Goal: Information Seeking & Learning: Find specific fact

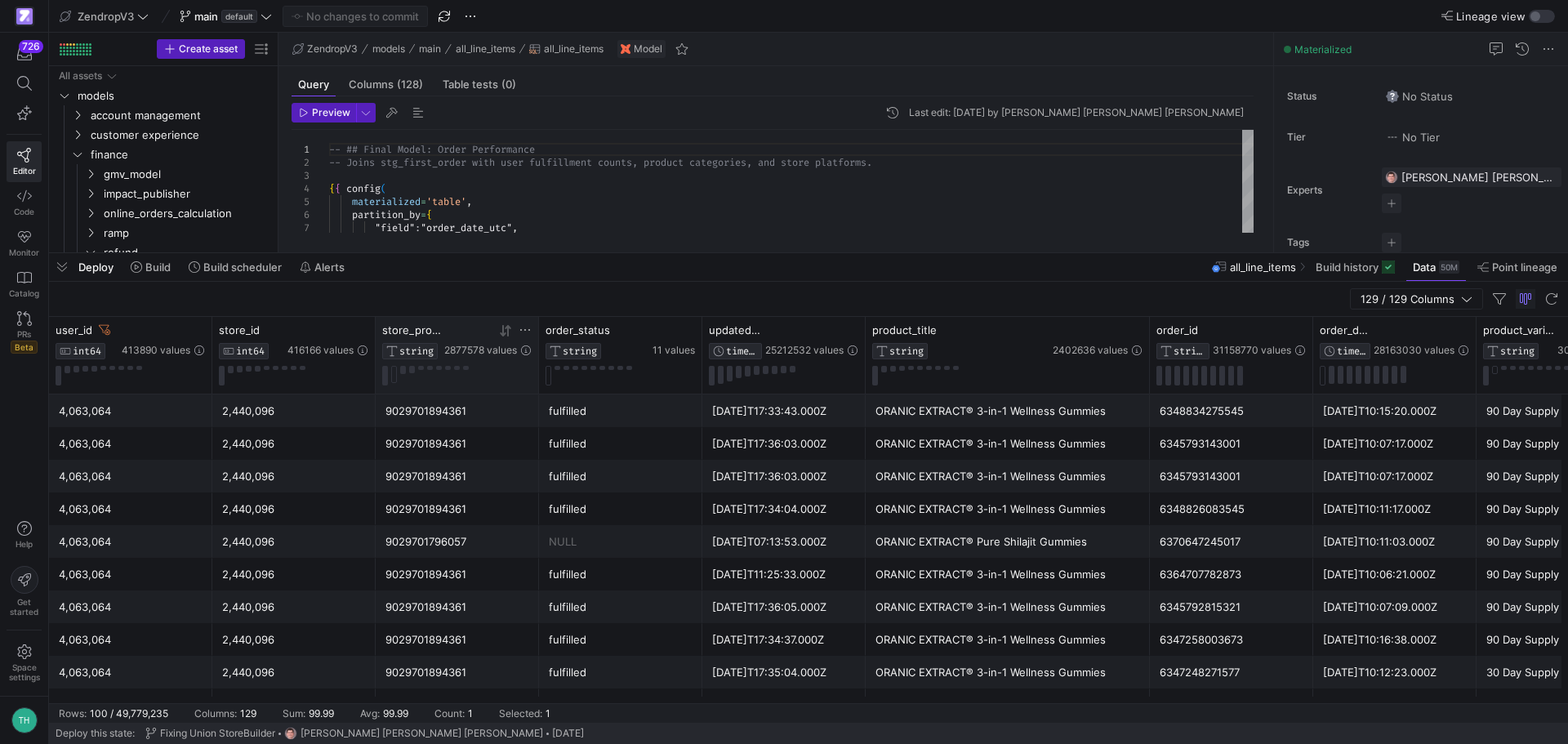
scroll to position [0, 327]
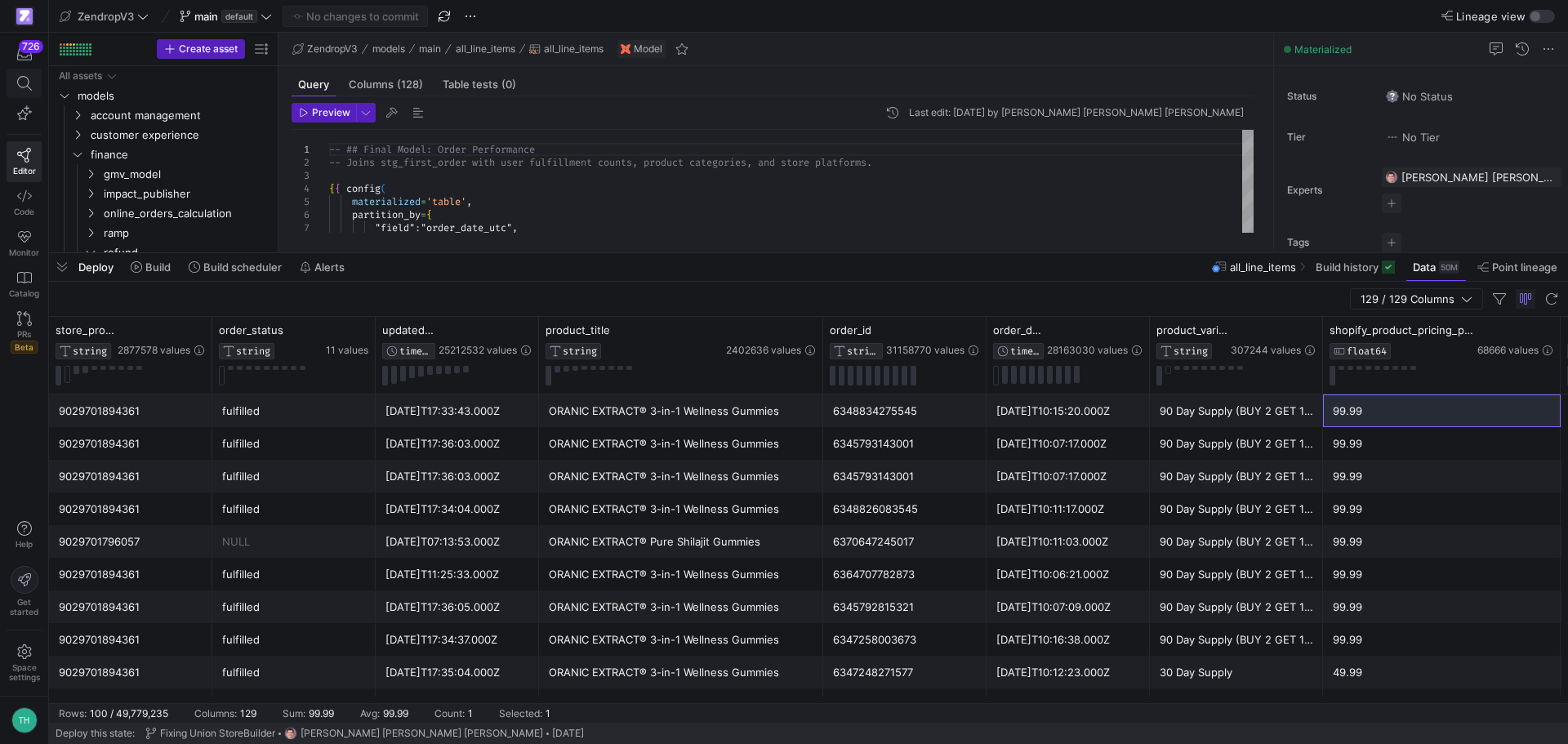
click at [26, 80] on icon at bounding box center [24, 84] width 15 height 15
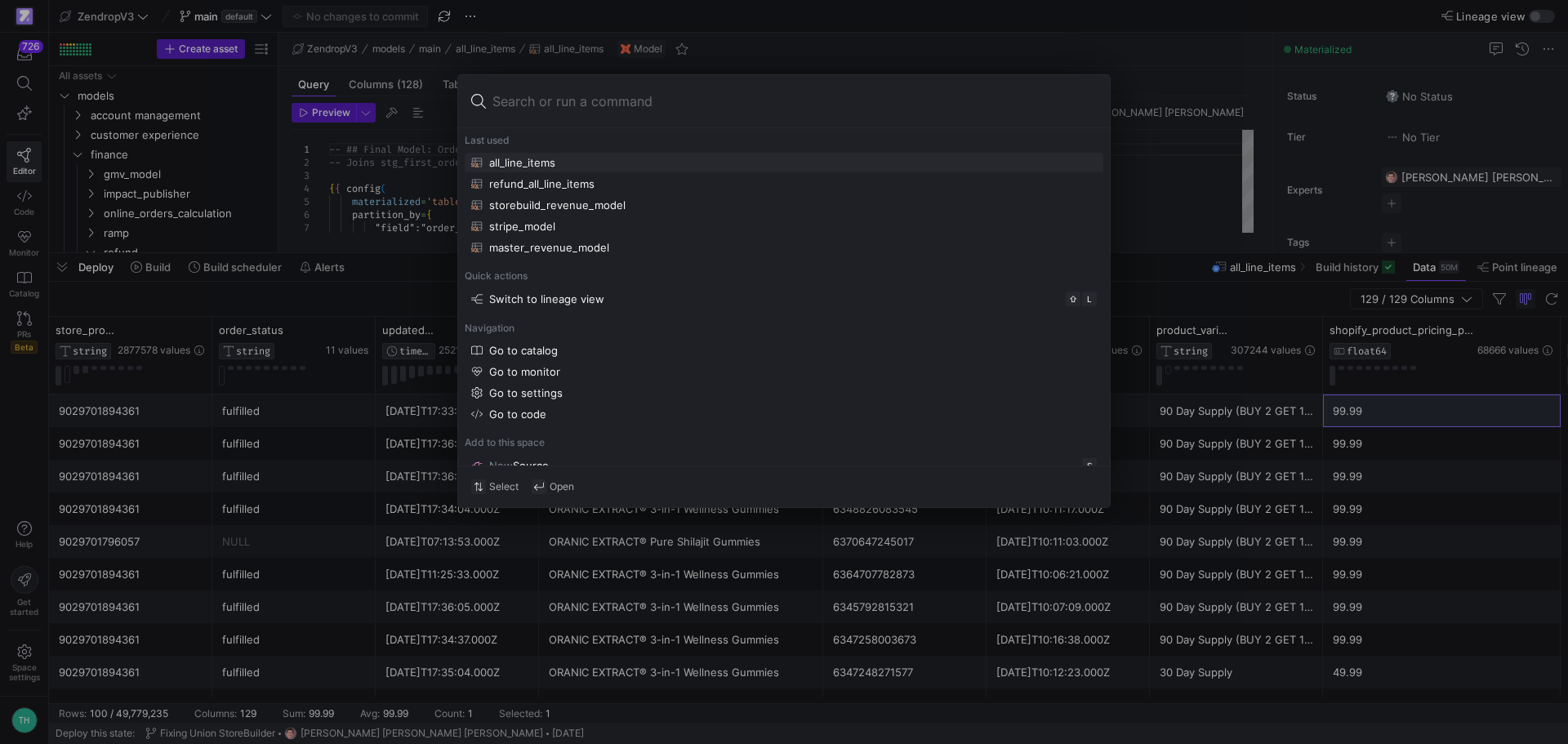
click at [17, 44] on div at bounding box center [784, 372] width 1568 height 744
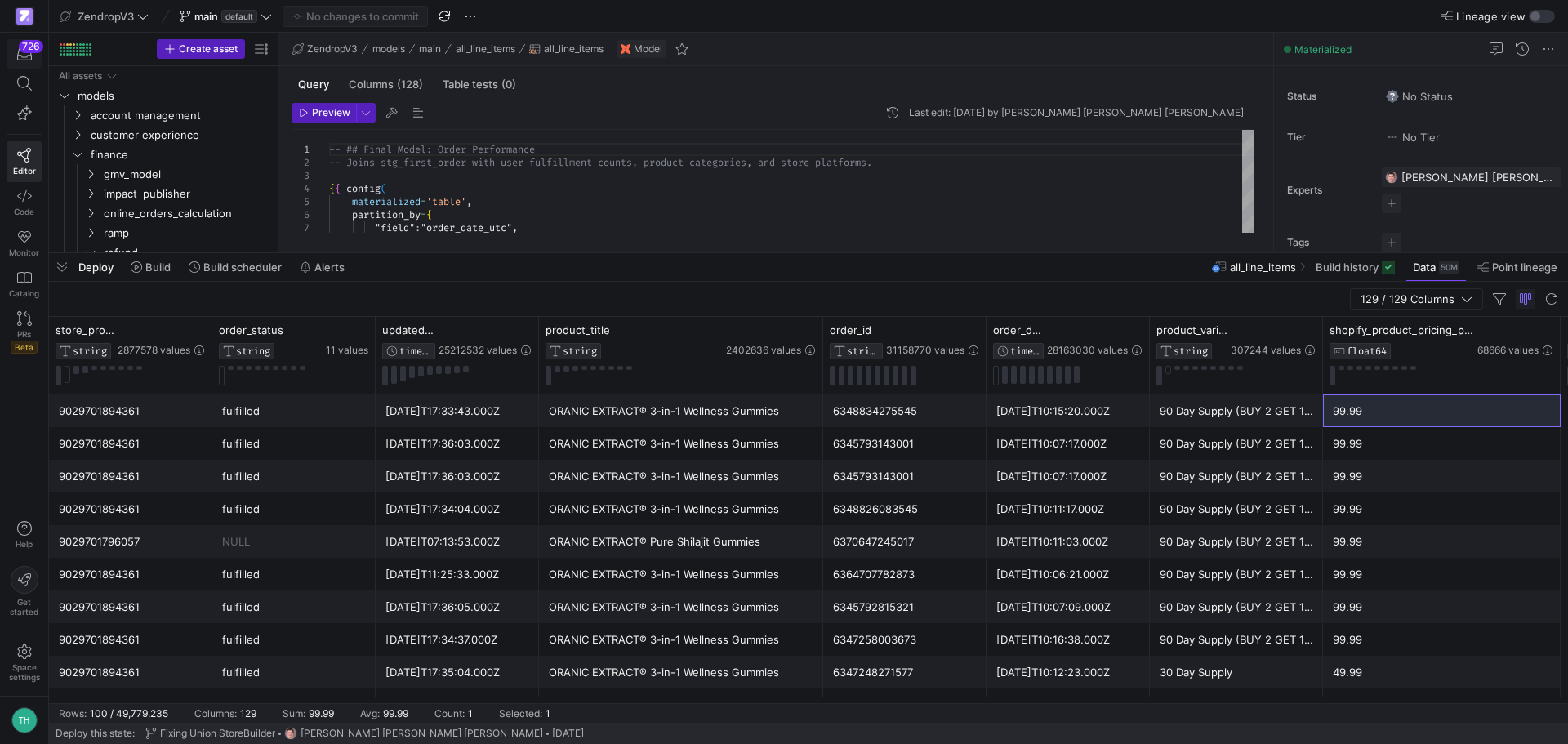
click at [24, 52] on div "726" at bounding box center [31, 46] width 24 height 13
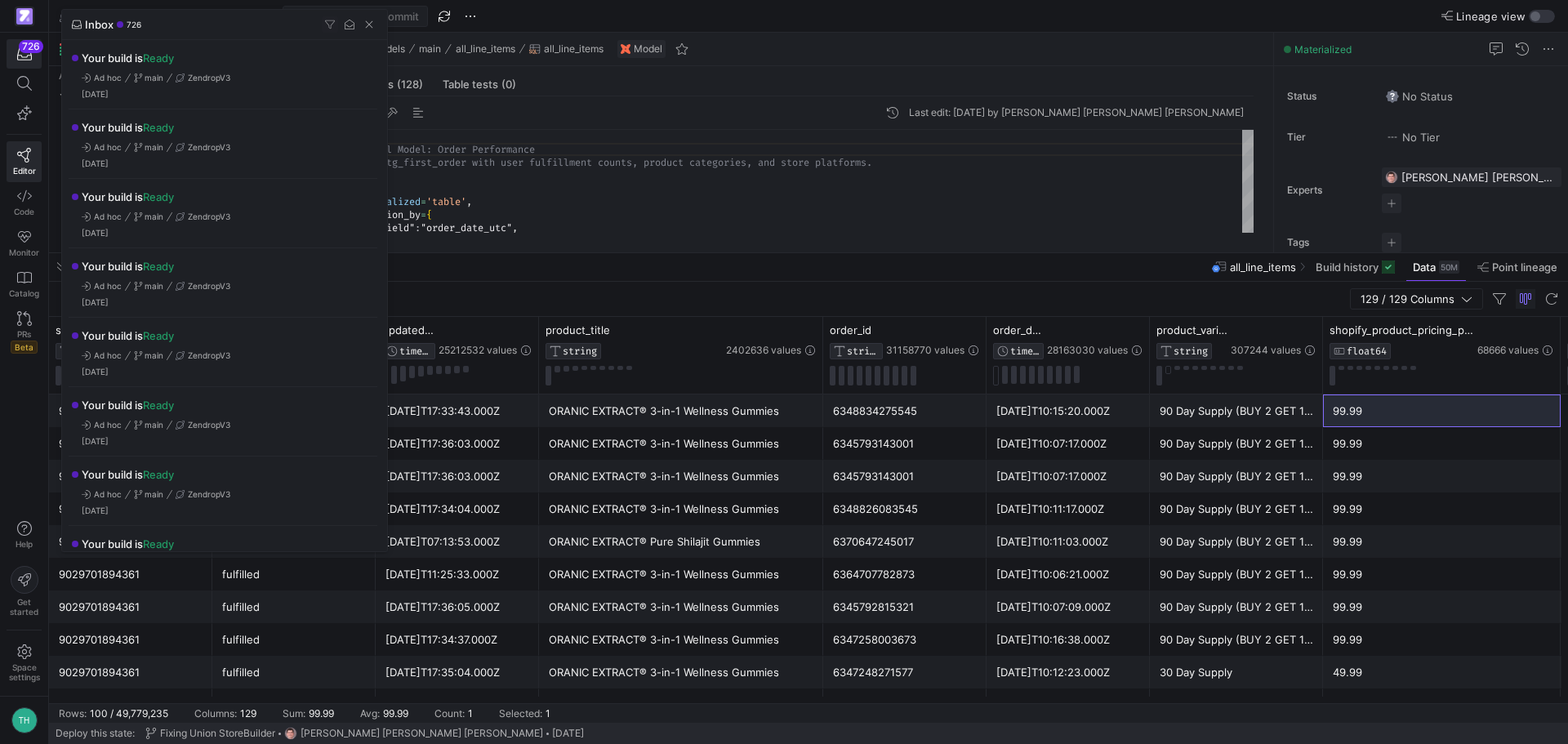
click at [495, 160] on div at bounding box center [784, 372] width 1568 height 744
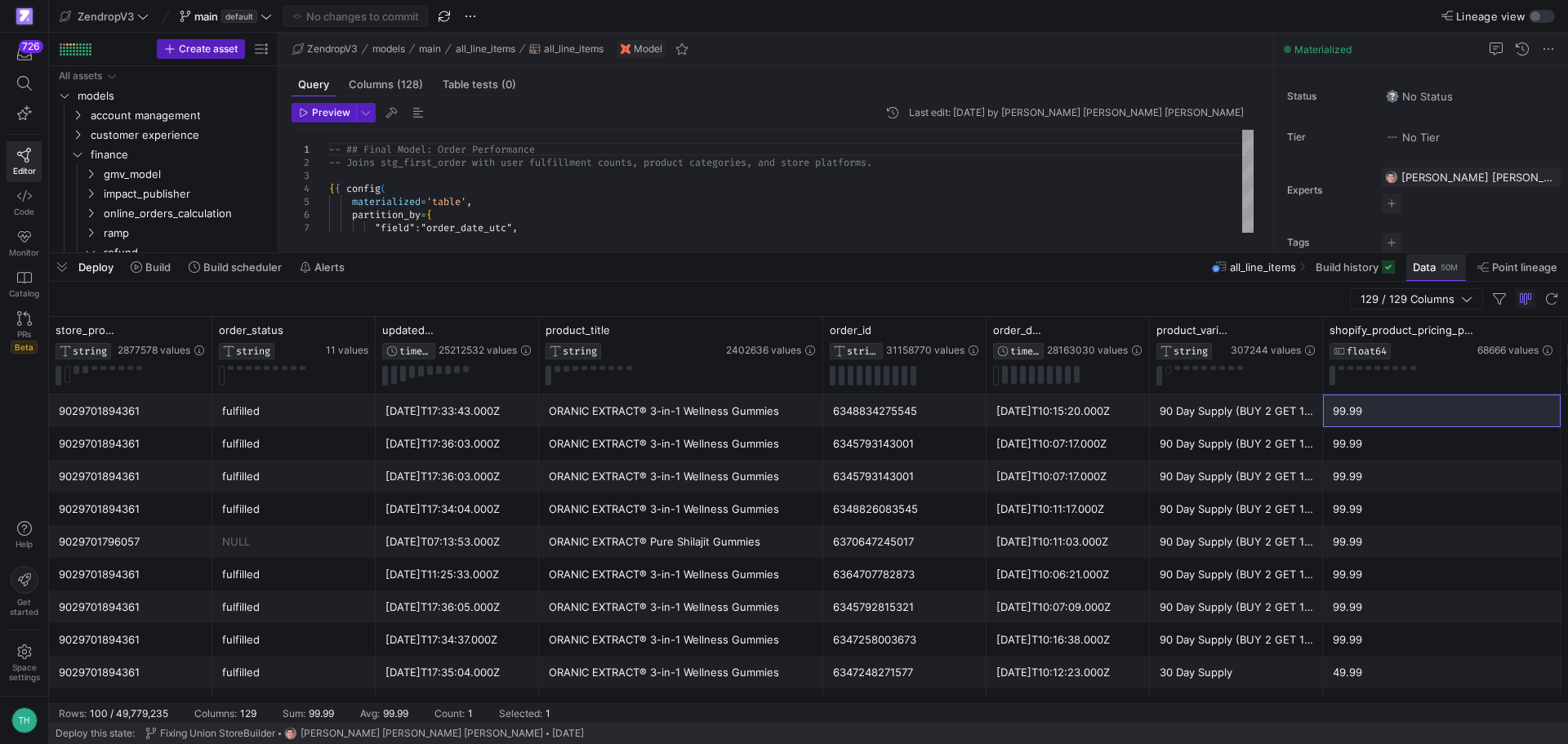
click at [1425, 267] on span "Data" at bounding box center [1425, 267] width 23 height 13
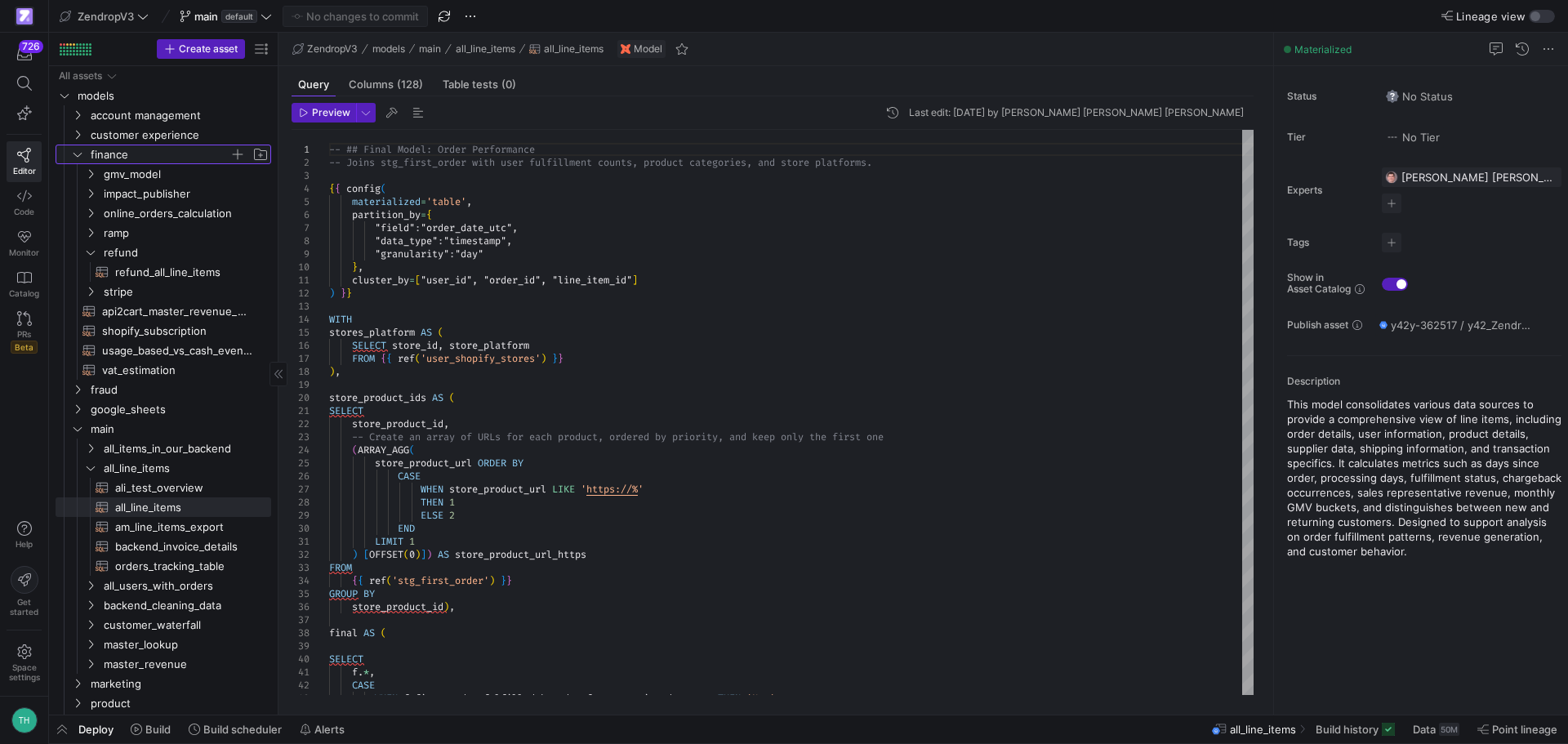
click at [79, 151] on icon "Press SPACE to select this row." at bounding box center [77, 154] width 11 height 9
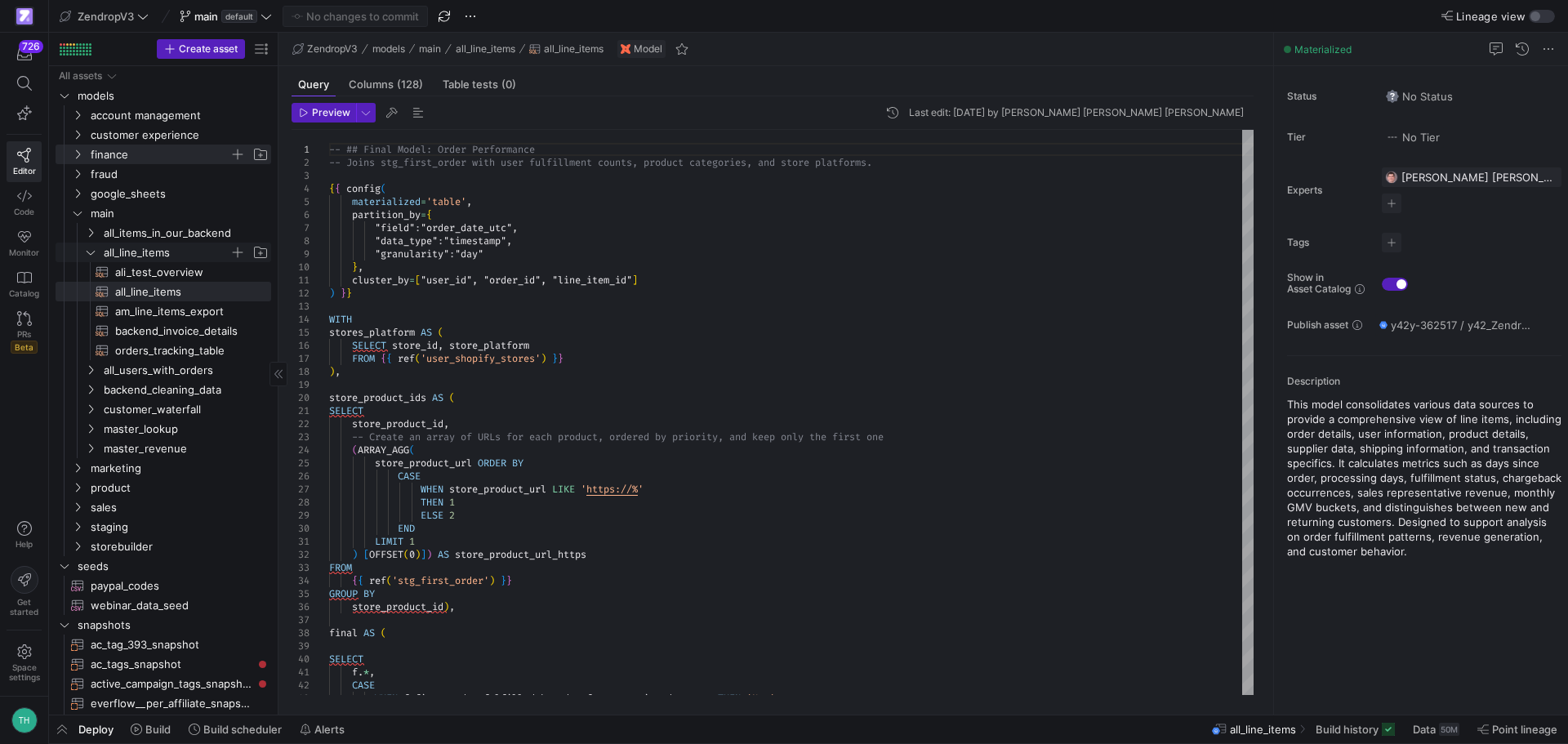
click at [95, 251] on icon "Press SPACE to select this row." at bounding box center [90, 252] width 11 height 9
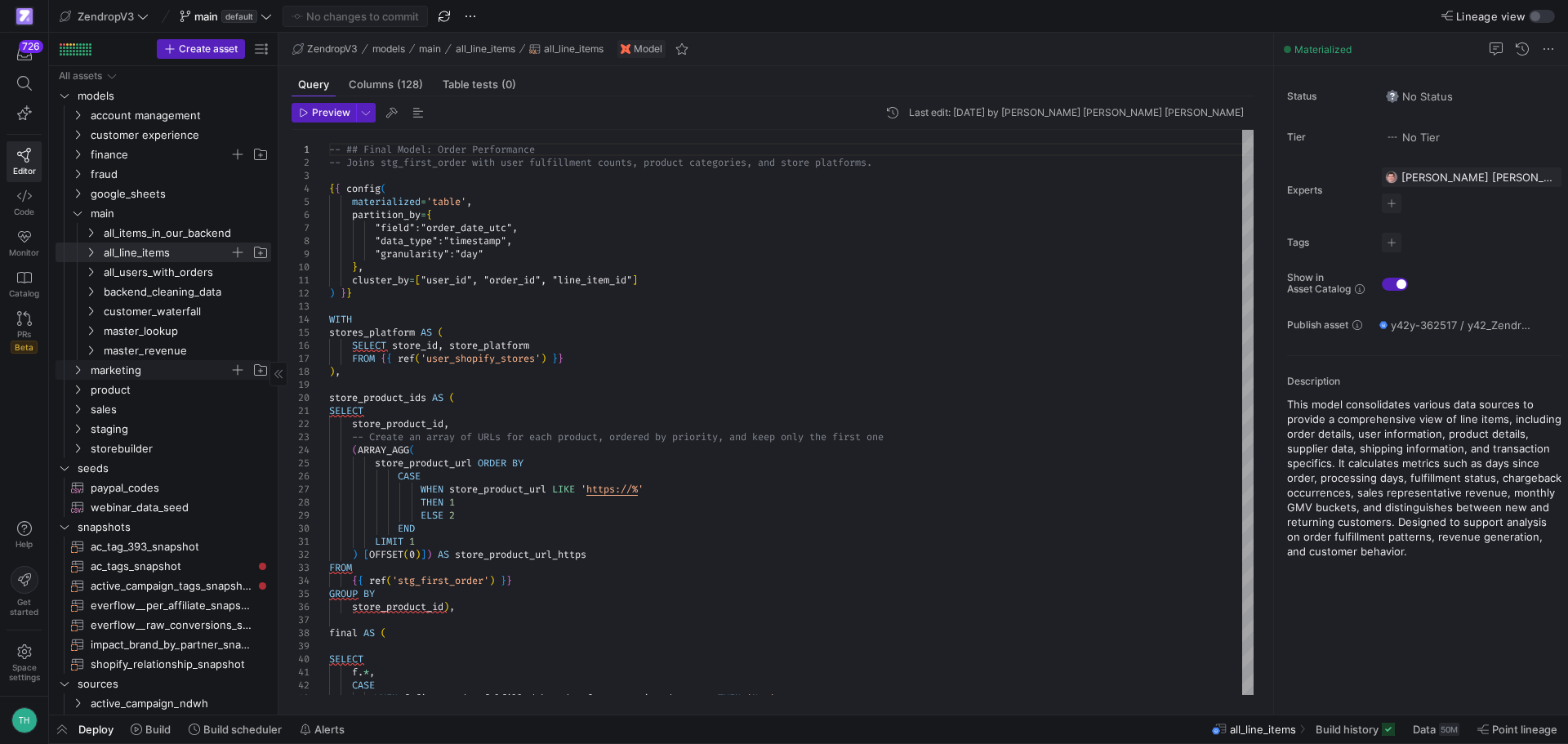
click at [122, 369] on span "marketing" at bounding box center [159, 370] width 138 height 19
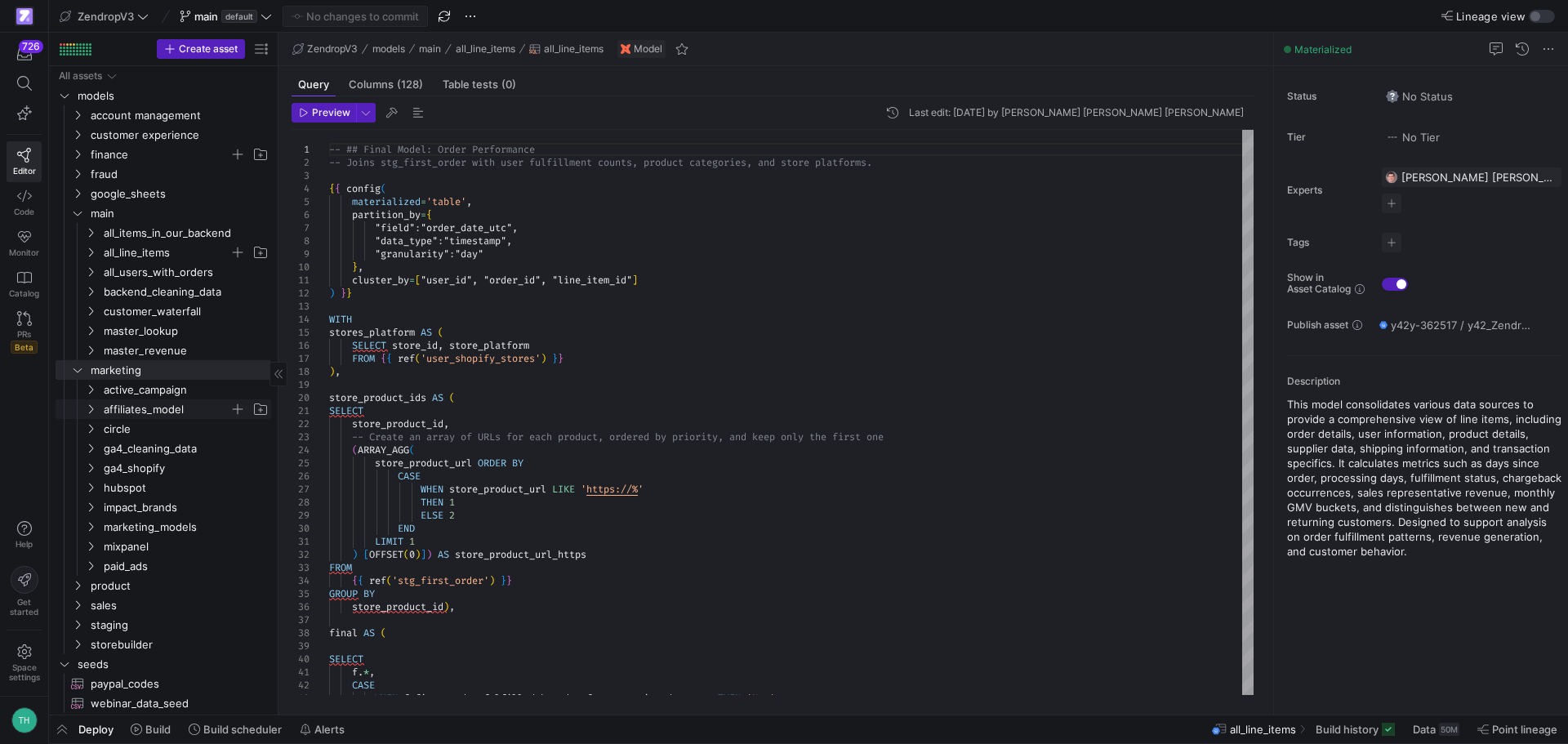
click at [159, 407] on span "affiliates_model" at bounding box center [167, 410] width 126 height 19
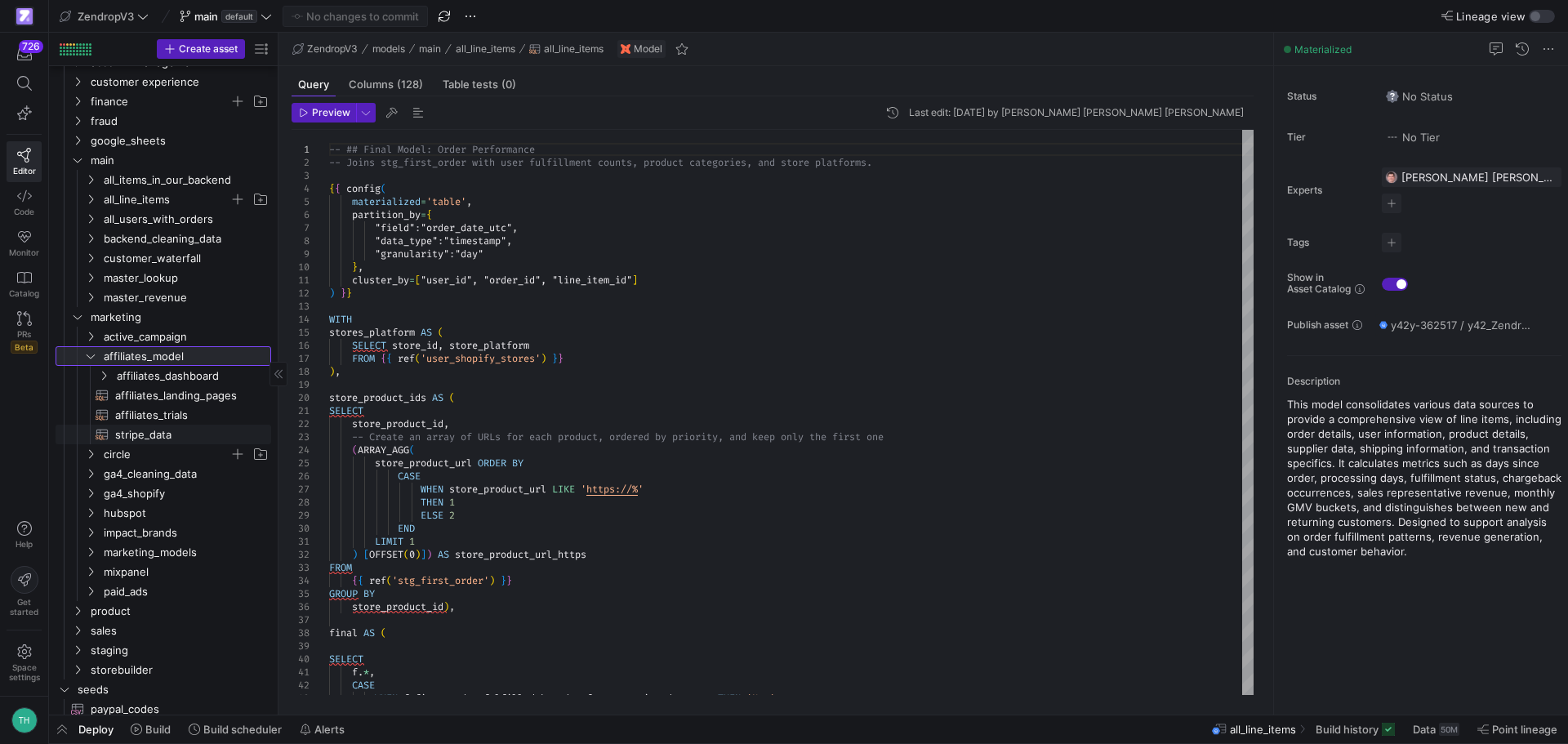
scroll to position [82, 0]
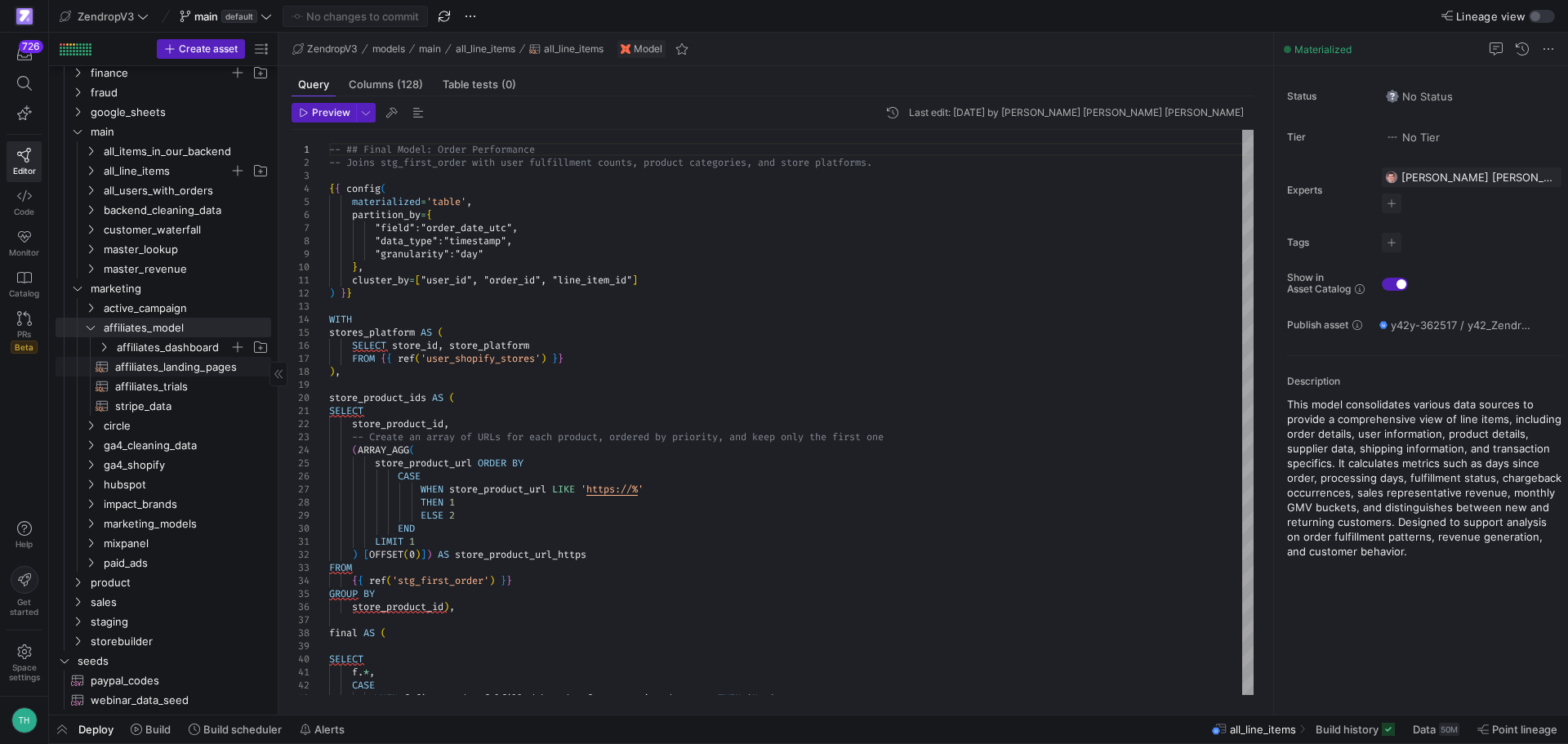
click at [183, 342] on span "affiliates_dashboard" at bounding box center [173, 348] width 113 height 19
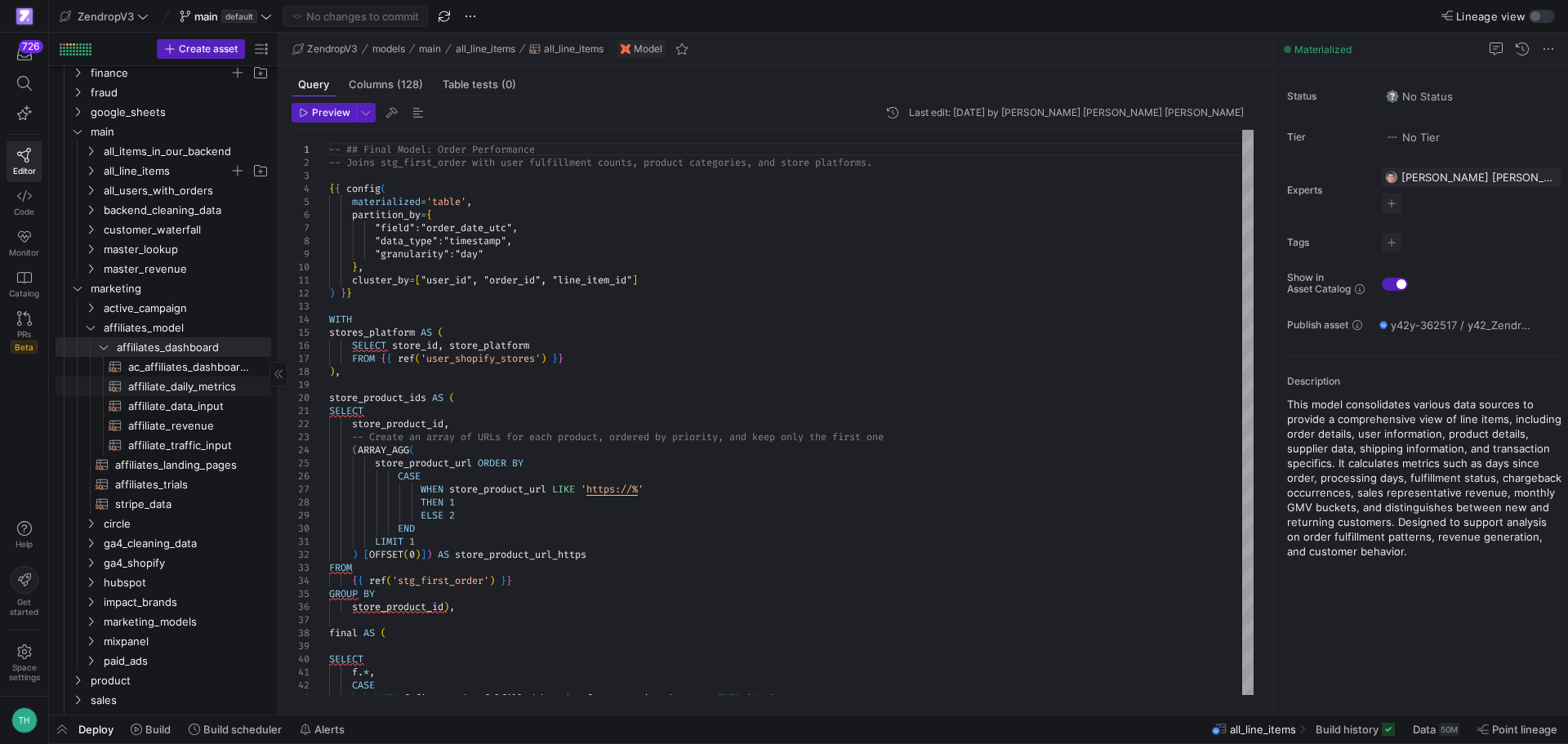
click at [190, 391] on span "affiliate_daily_metrics​​​​​​​​​​" at bounding box center [190, 387] width 124 height 19
type textarea "-- Generate a calendar table starting from [DATE] WITH calendar AS ( SELECT DAT…"
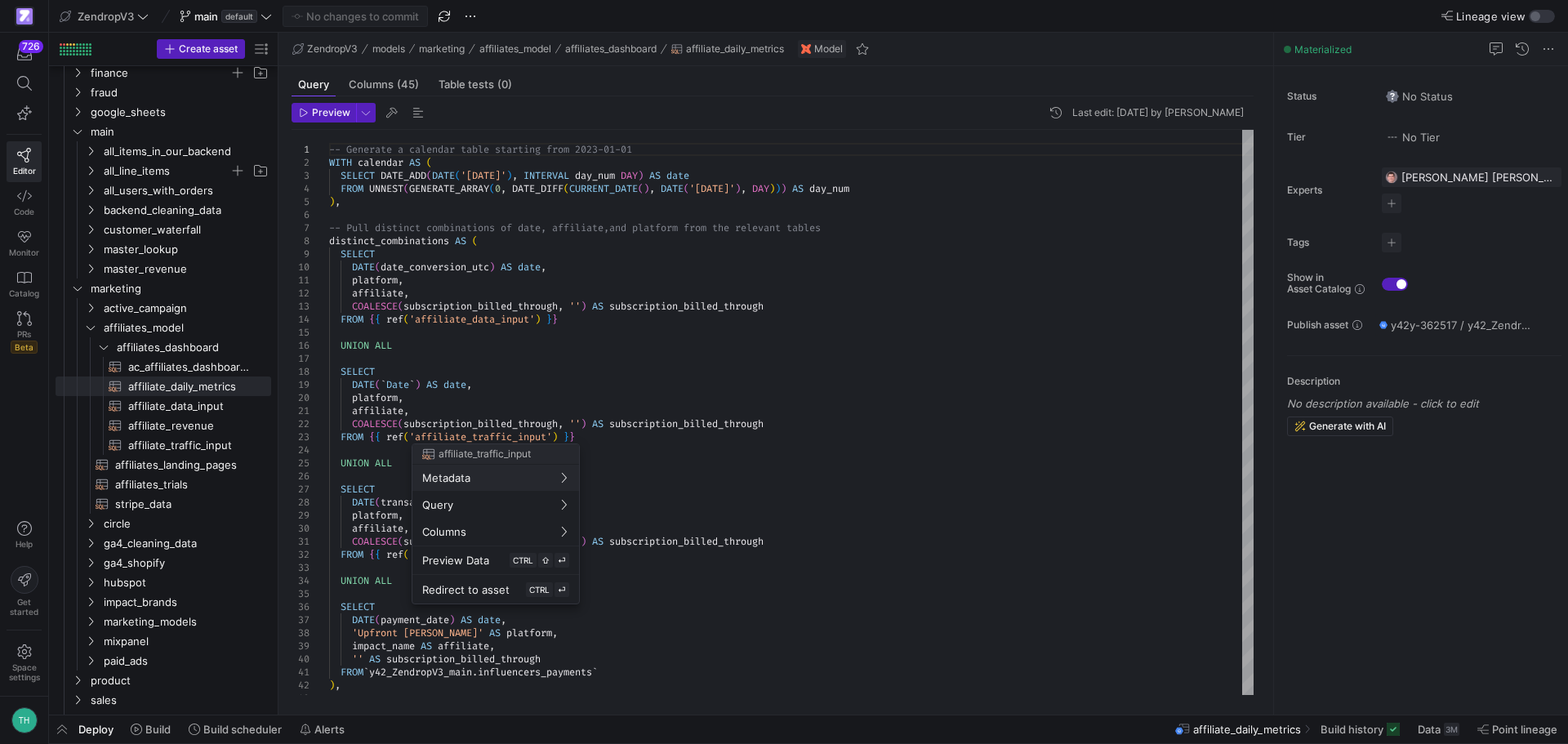
click at [1444, 736] on div at bounding box center [784, 372] width 1568 height 744
click at [1444, 736] on div "3M" at bounding box center [1451, 730] width 15 height 13
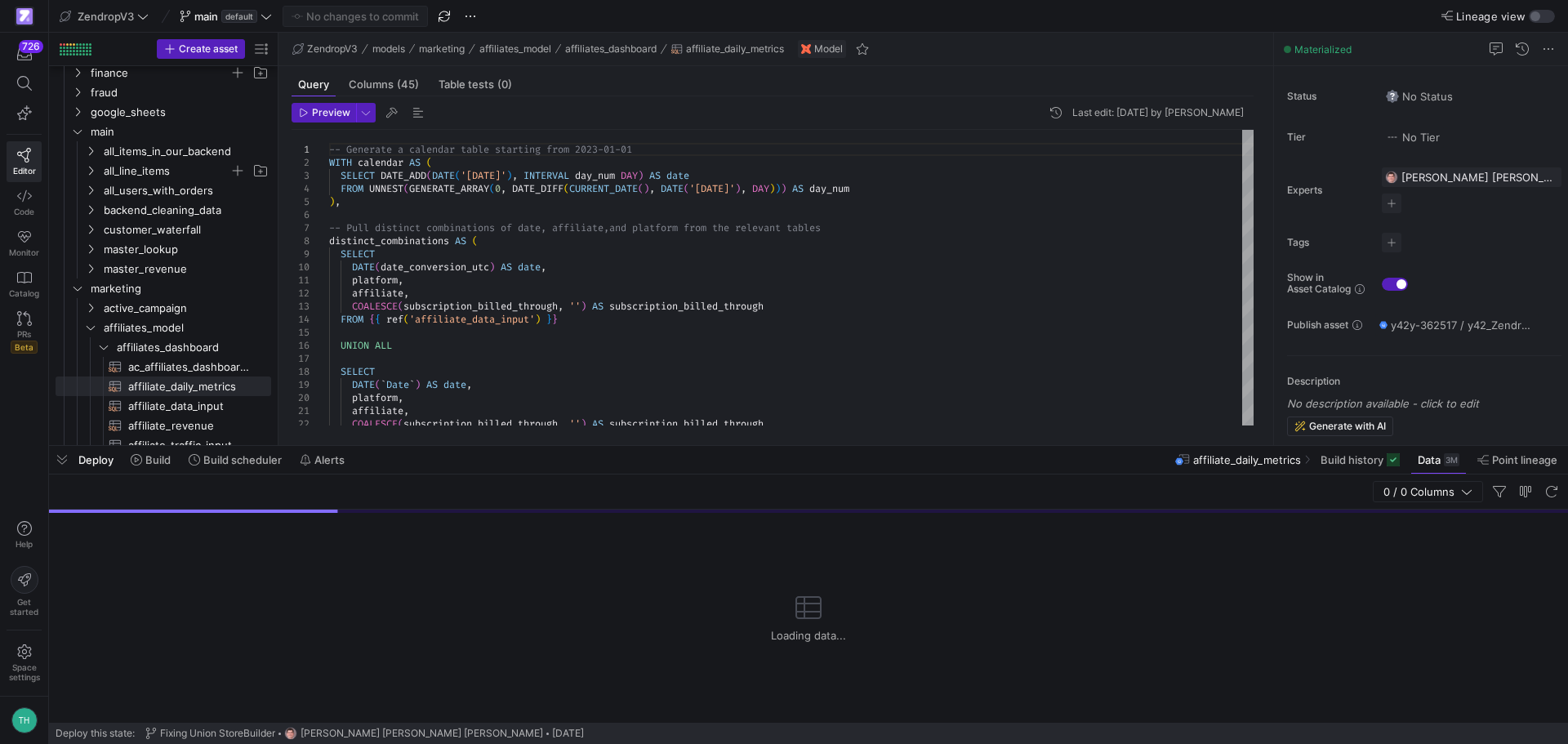
drag, startPoint x: 785, startPoint y: 446, endPoint x: 782, endPoint y: 217, distance: 229.0
click at [779, 443] on div at bounding box center [808, 445] width 1519 height 7
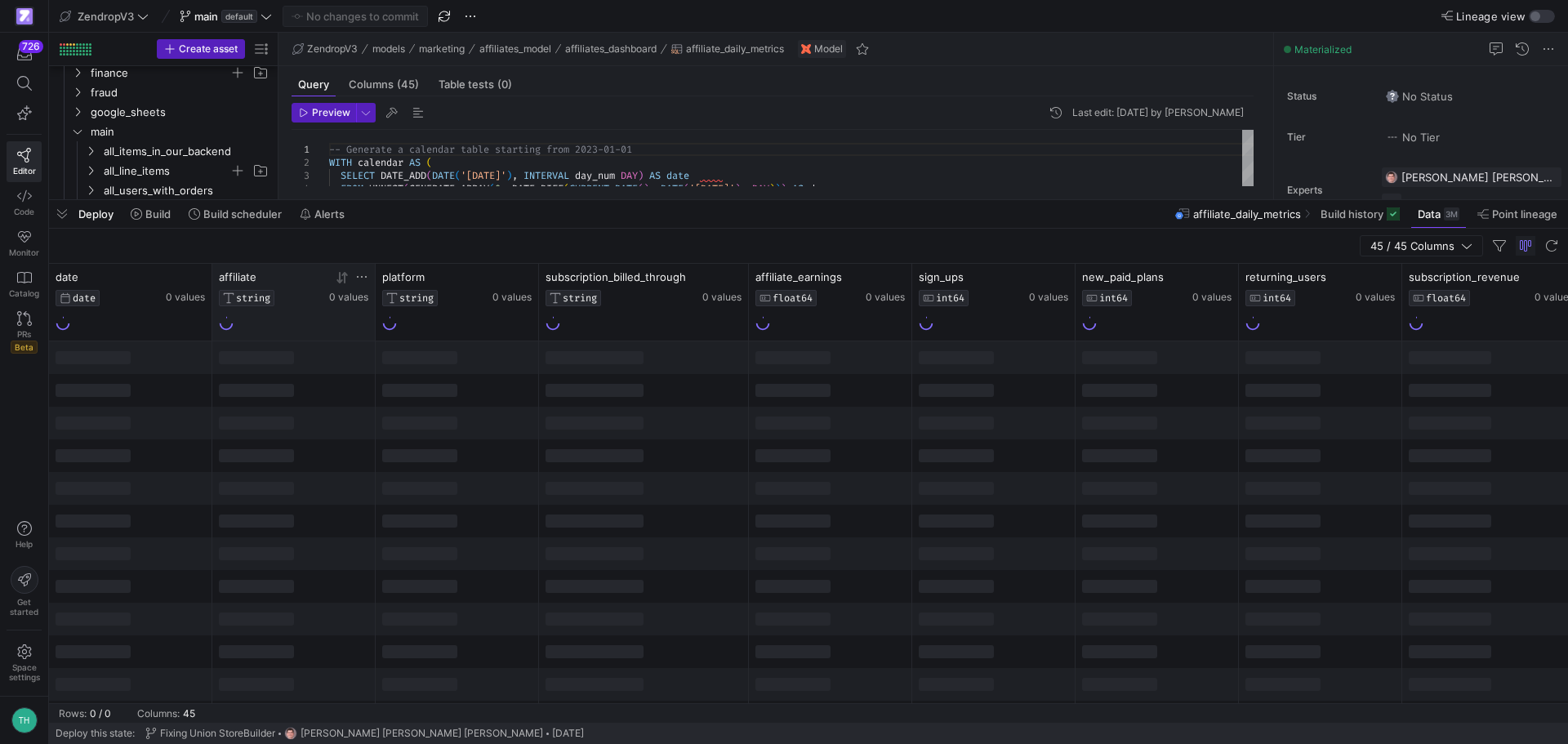
click at [362, 274] on icon at bounding box center [362, 277] width 13 height 13
type input "[PERSON_NAME]"
click at [472, 433] on button "Apply" at bounding box center [496, 444] width 50 height 22
click at [421, 241] on div "45 / 45 Columns" at bounding box center [808, 246] width 1519 height 35
click at [178, 280] on icon at bounding box center [176, 278] width 6 height 11
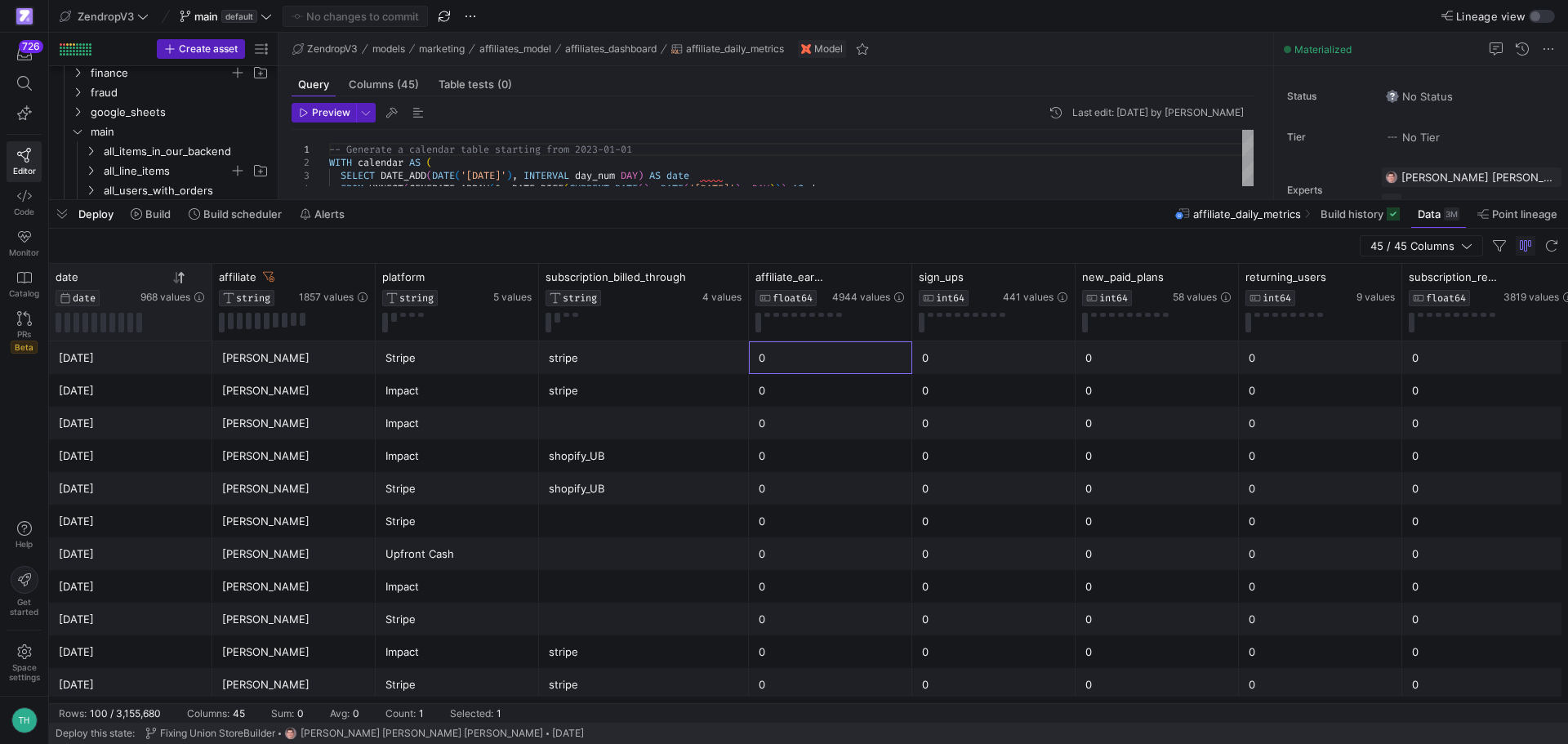
click at [849, 356] on div "0" at bounding box center [831, 358] width 144 height 32
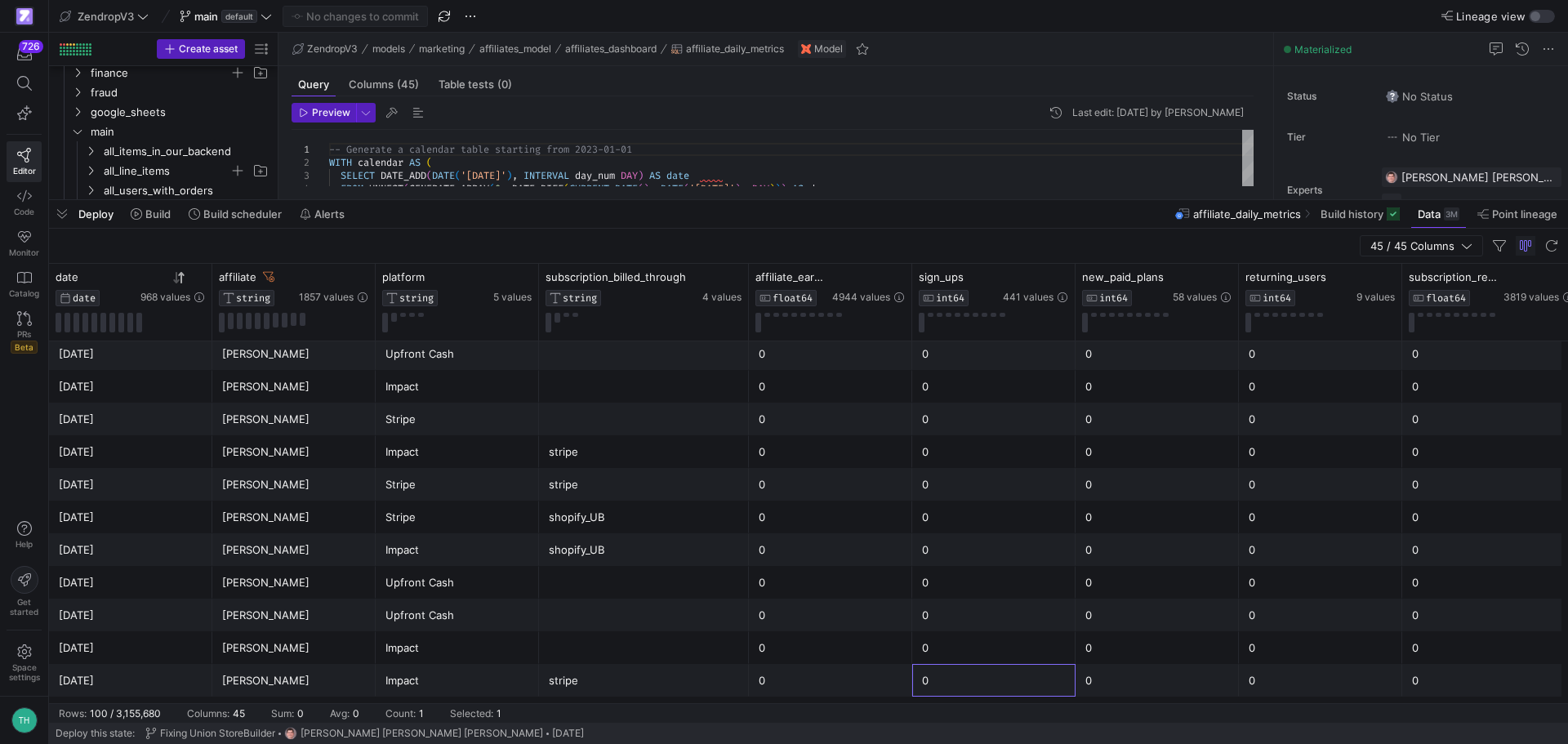
scroll to position [233, 0]
click at [200, 271] on icon at bounding box center [199, 277] width 13 height 13
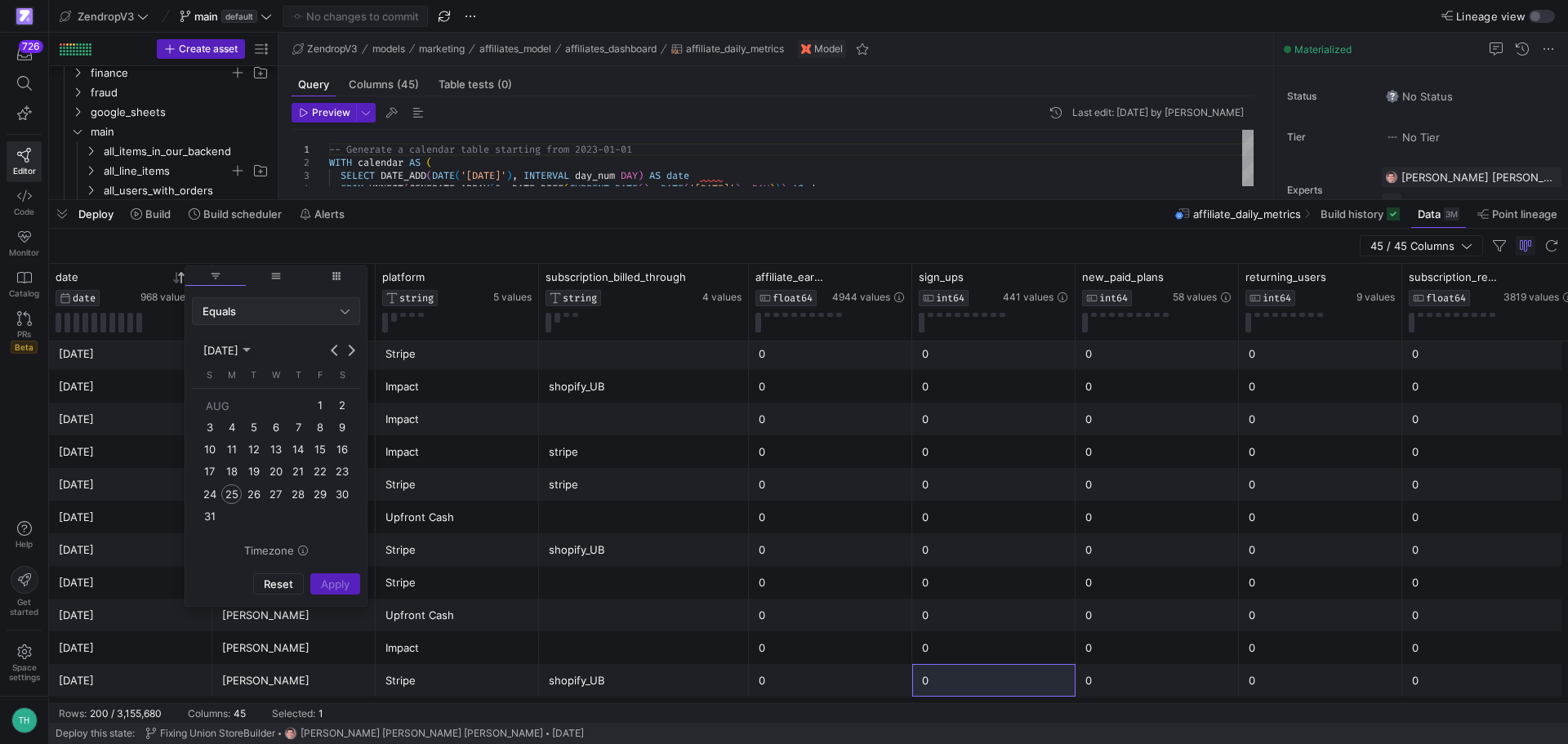
click at [242, 305] on div "Equals" at bounding box center [271, 312] width 138 height 13
click at [248, 434] on mat-option "Greater Than" at bounding box center [276, 446] width 167 height 26
click at [332, 351] on button "Previous month" at bounding box center [334, 349] width 16 height 16
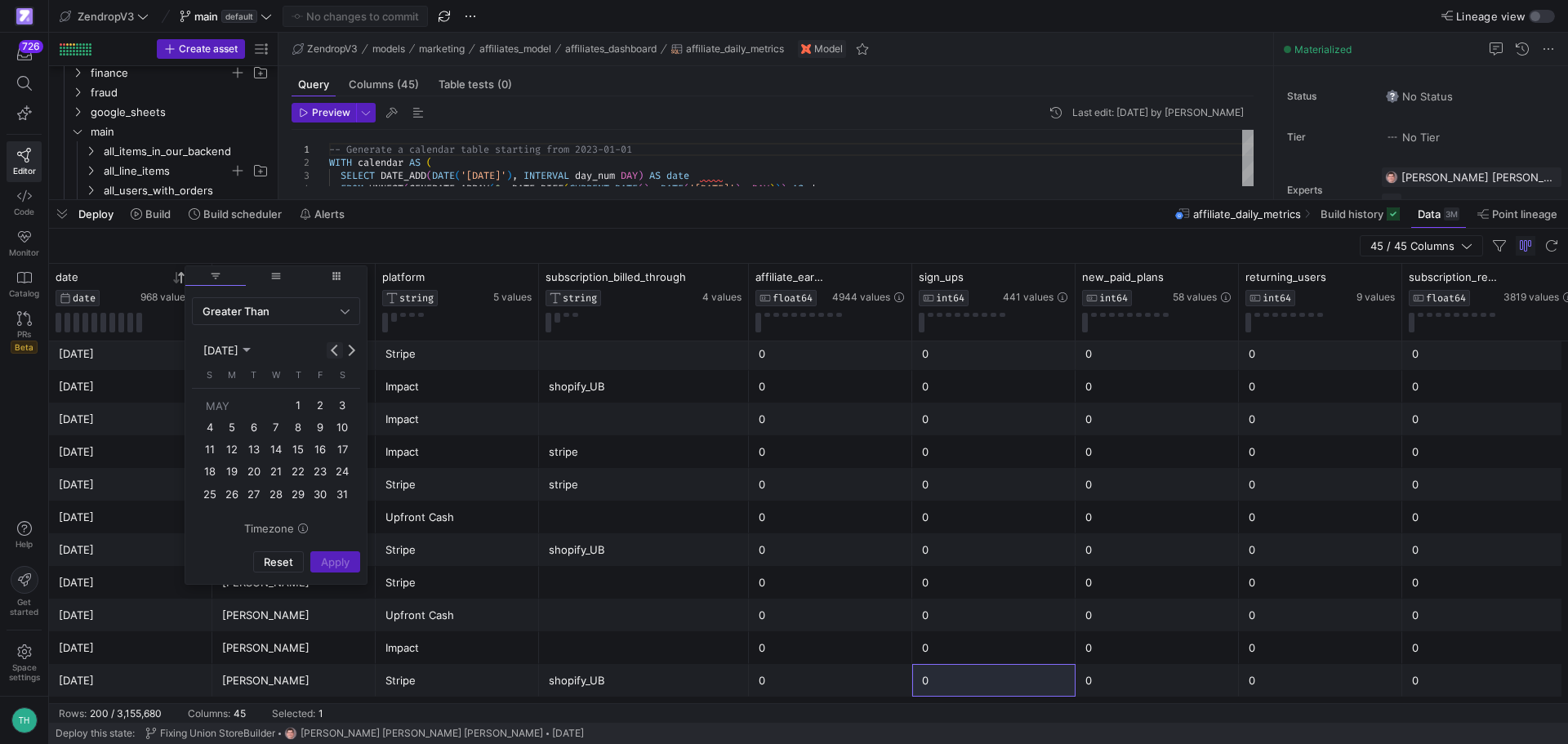
click at [332, 351] on button "Previous month" at bounding box center [334, 349] width 16 height 16
click at [251, 348] on span "[DATE]" at bounding box center [227, 350] width 47 height 13
click at [211, 430] on span "2024" at bounding box center [217, 430] width 35 height 20
click at [286, 411] on span "MAR" at bounding box center [295, 407] width 35 height 20
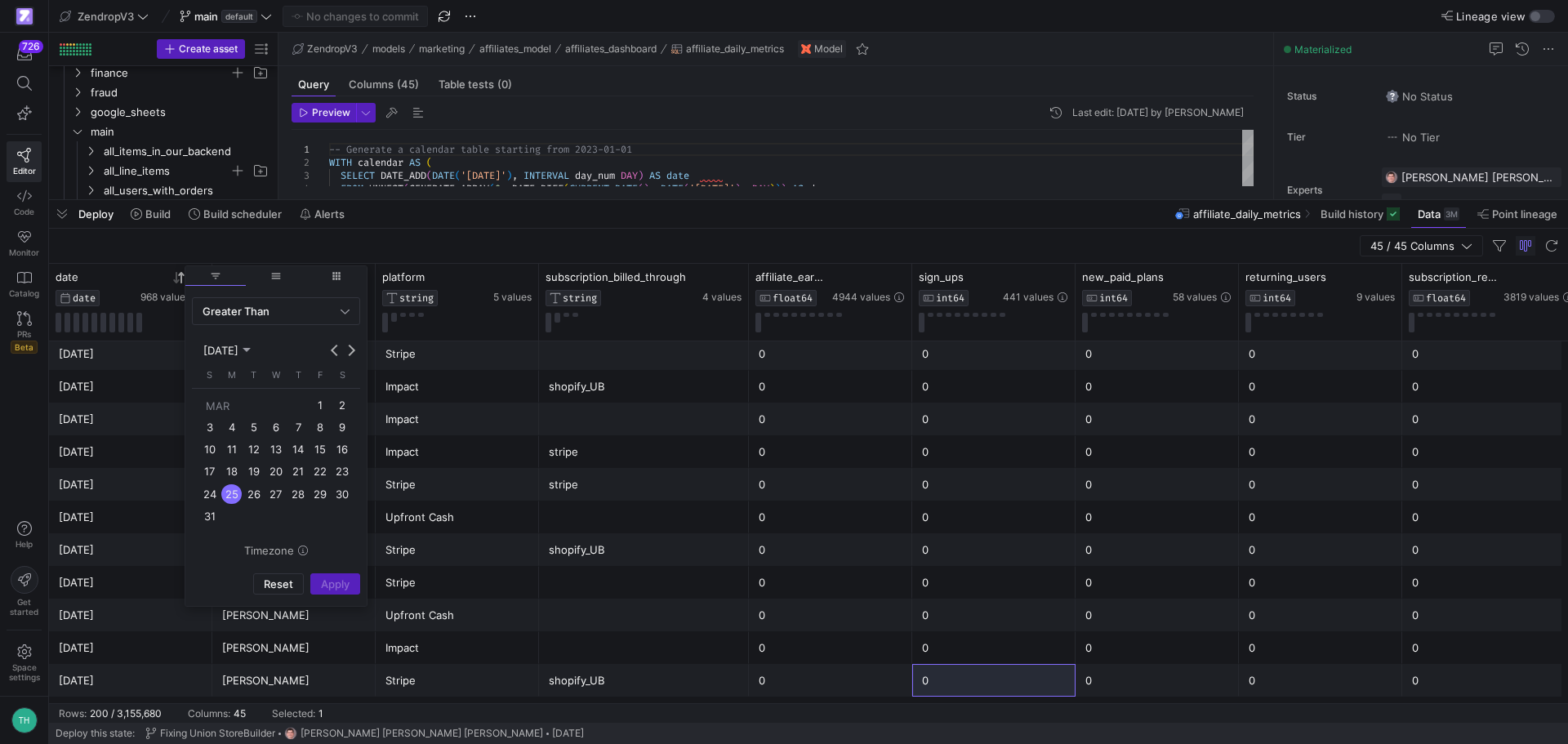
click at [334, 582] on div "Reset Apply" at bounding box center [276, 584] width 169 height 22
click at [318, 405] on span "1" at bounding box center [320, 405] width 20 height 20
click at [342, 579] on span "Apply" at bounding box center [335, 584] width 28 height 13
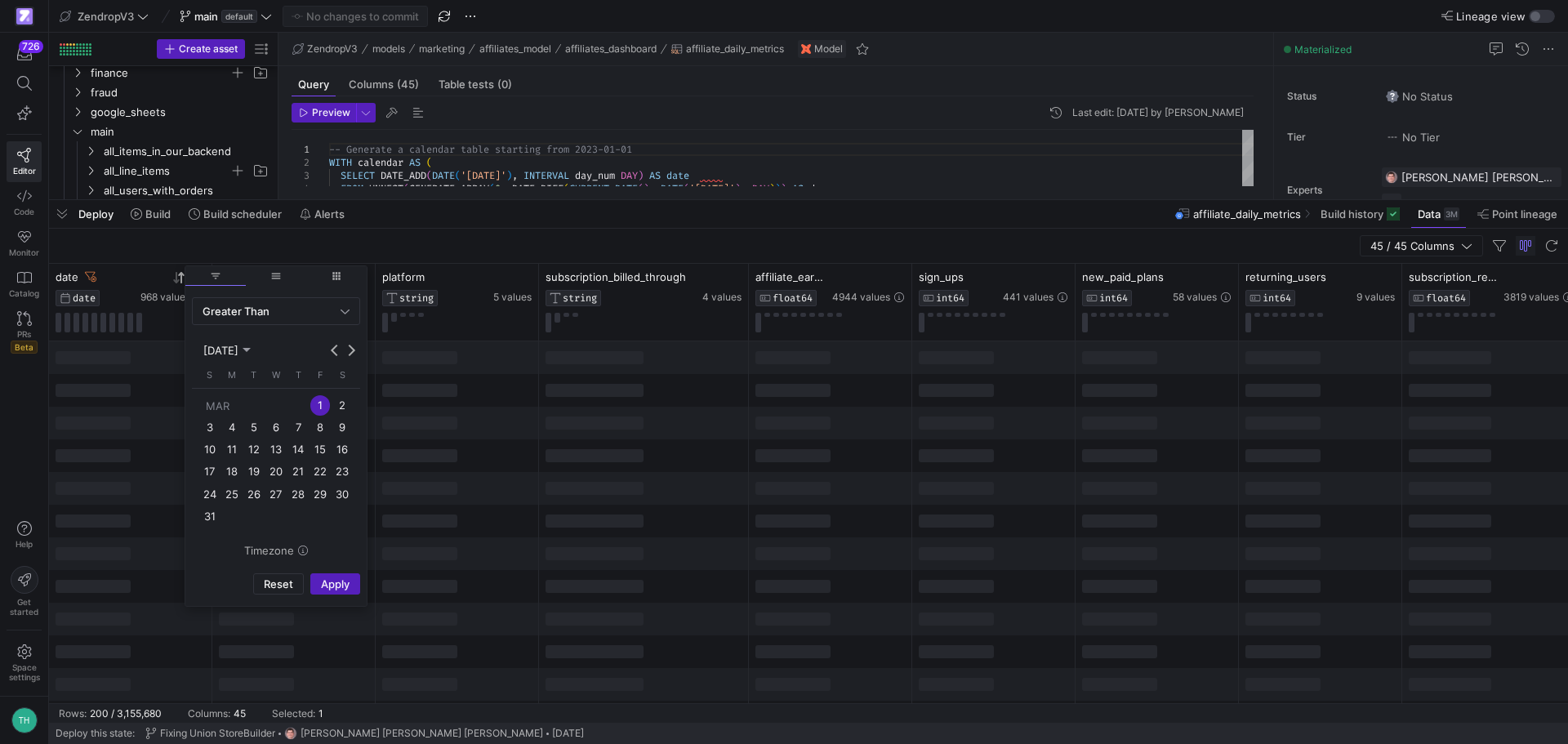
click at [427, 248] on div "45 / 45 Columns" at bounding box center [808, 246] width 1519 height 35
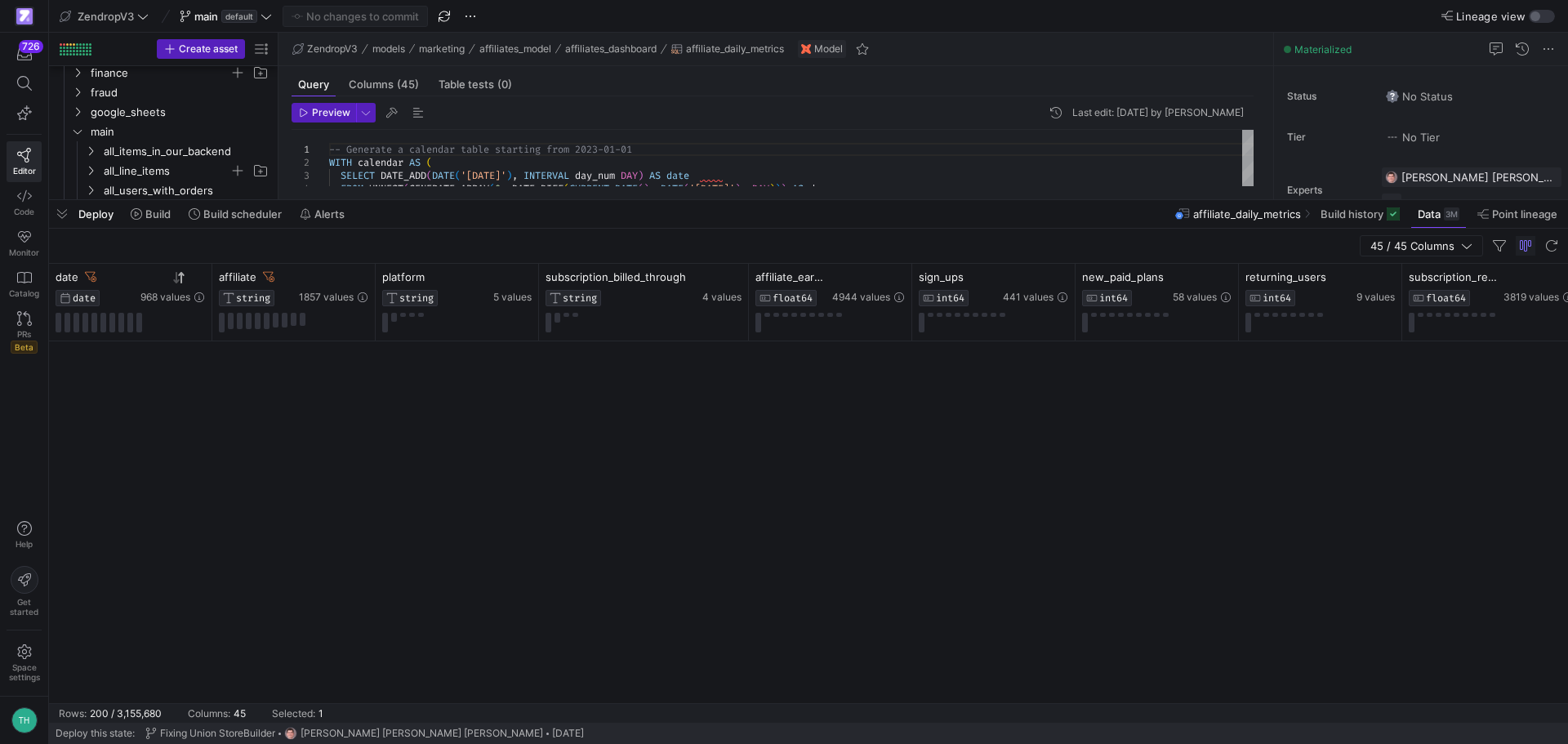
scroll to position [4497, 0]
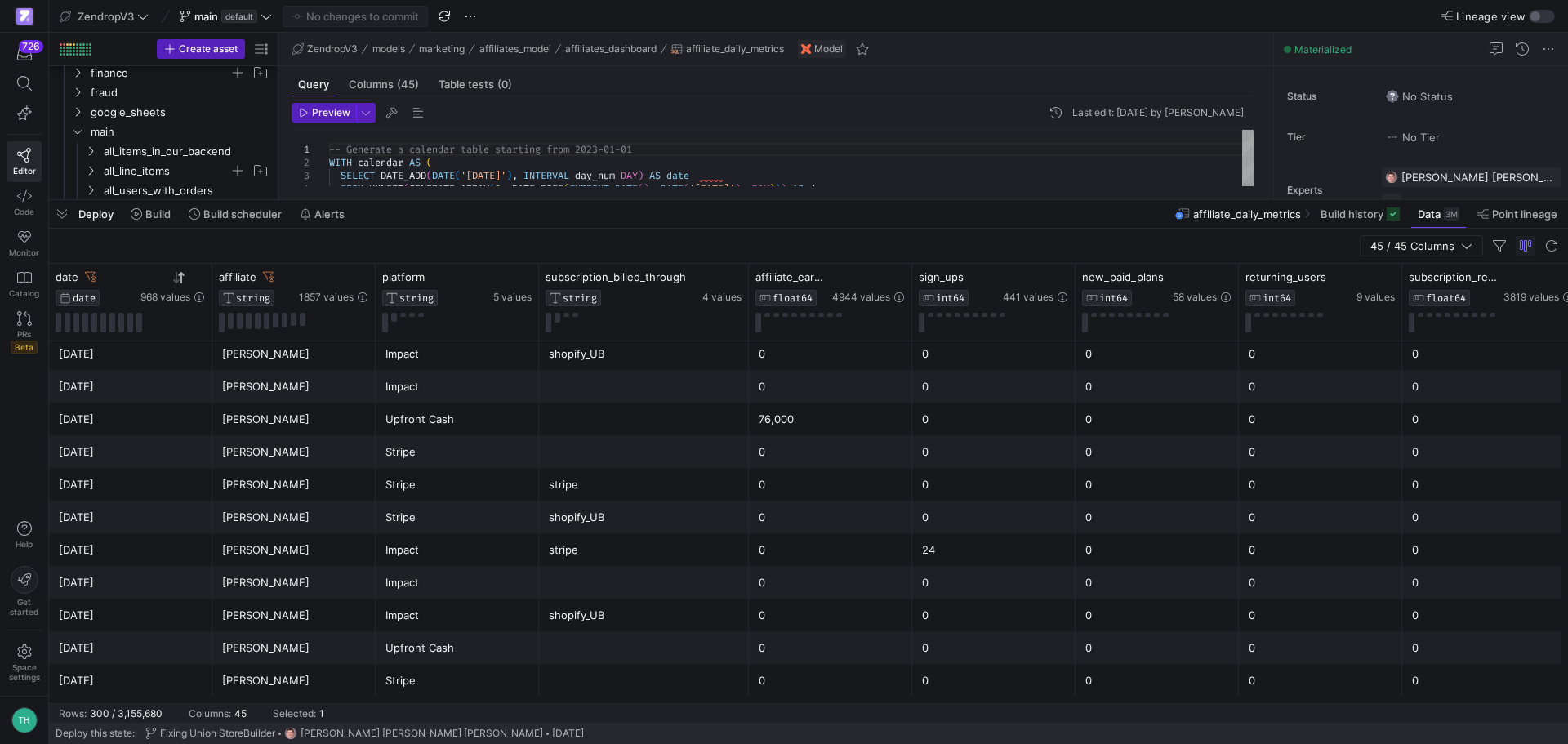
click at [850, 418] on div "76,000" at bounding box center [831, 419] width 144 height 32
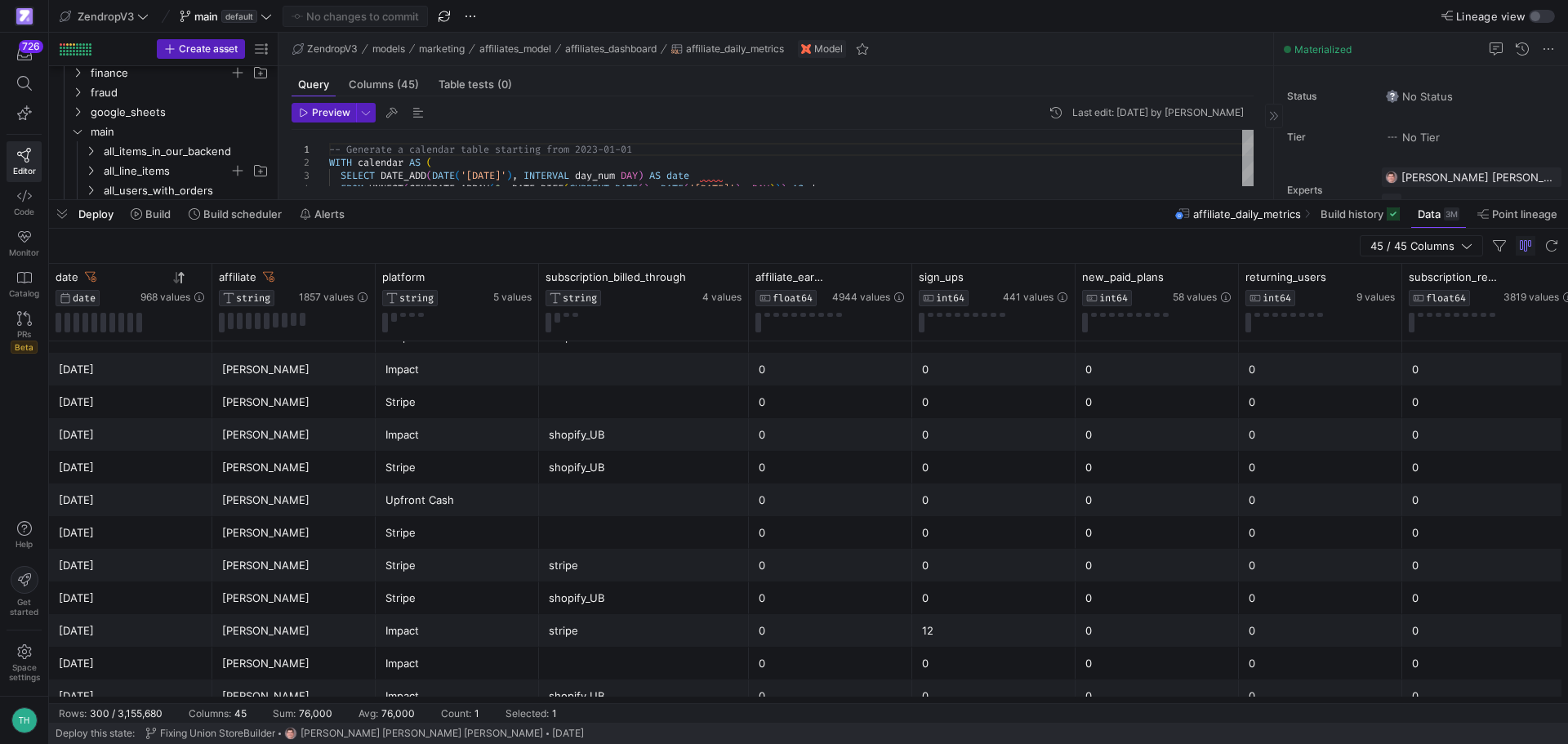
scroll to position [8091, 0]
